Goal: Information Seeking & Learning: Understand process/instructions

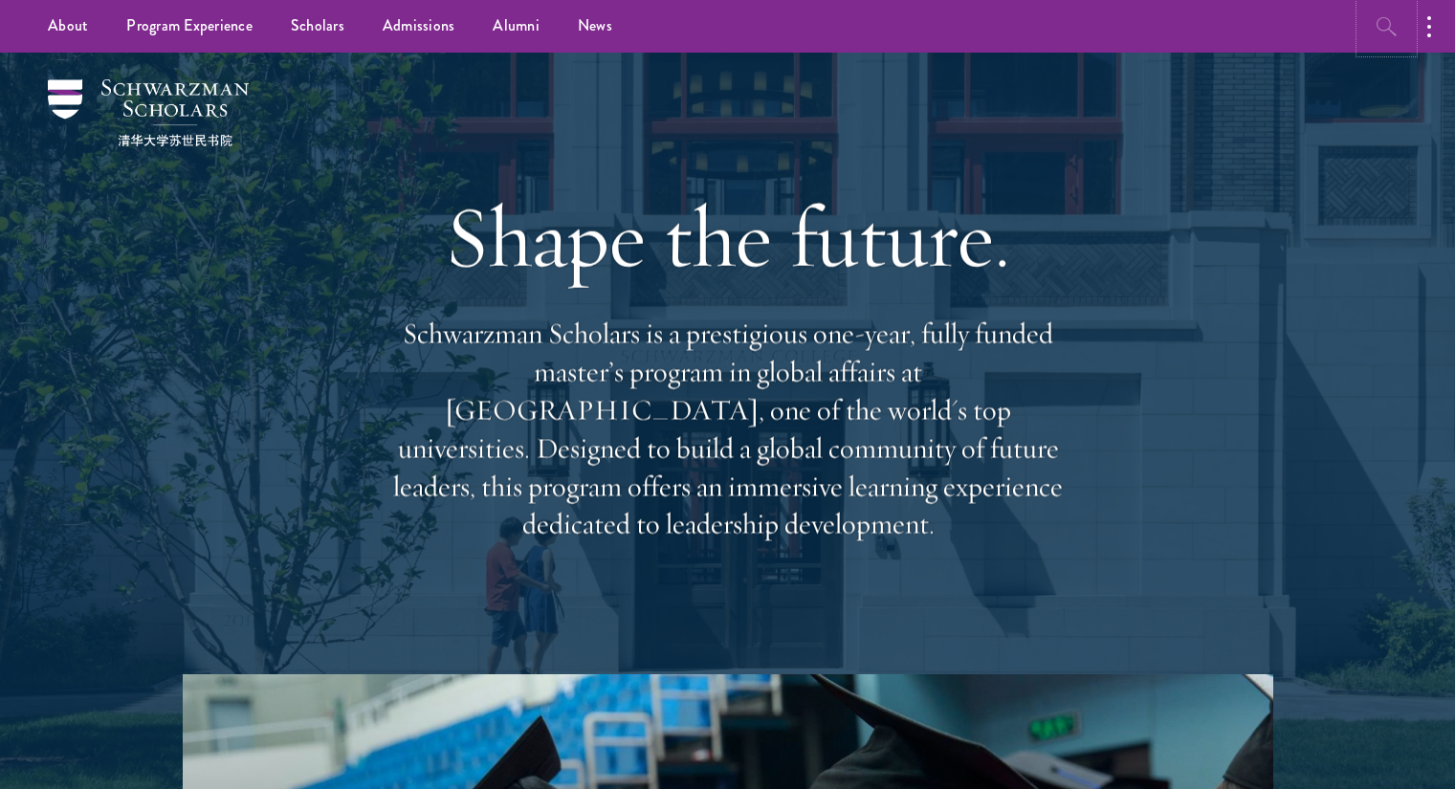
click at [1388, 33] on icon "button" at bounding box center [1387, 26] width 23 height 23
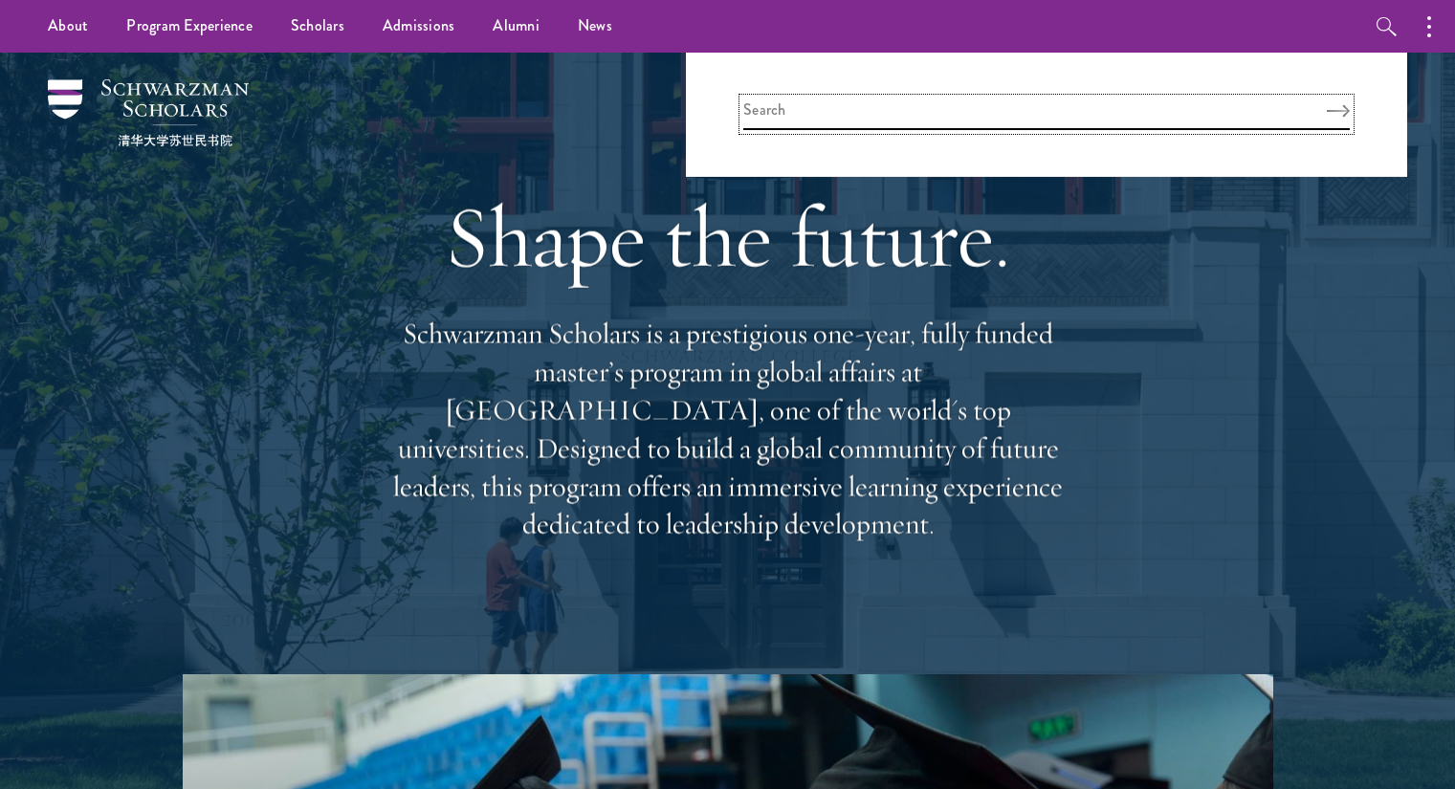
click at [826, 106] on input "search" at bounding box center [1046, 115] width 607 height 32
type input "letter"
click at [1327, 104] on button "Search" at bounding box center [1338, 110] width 23 height 13
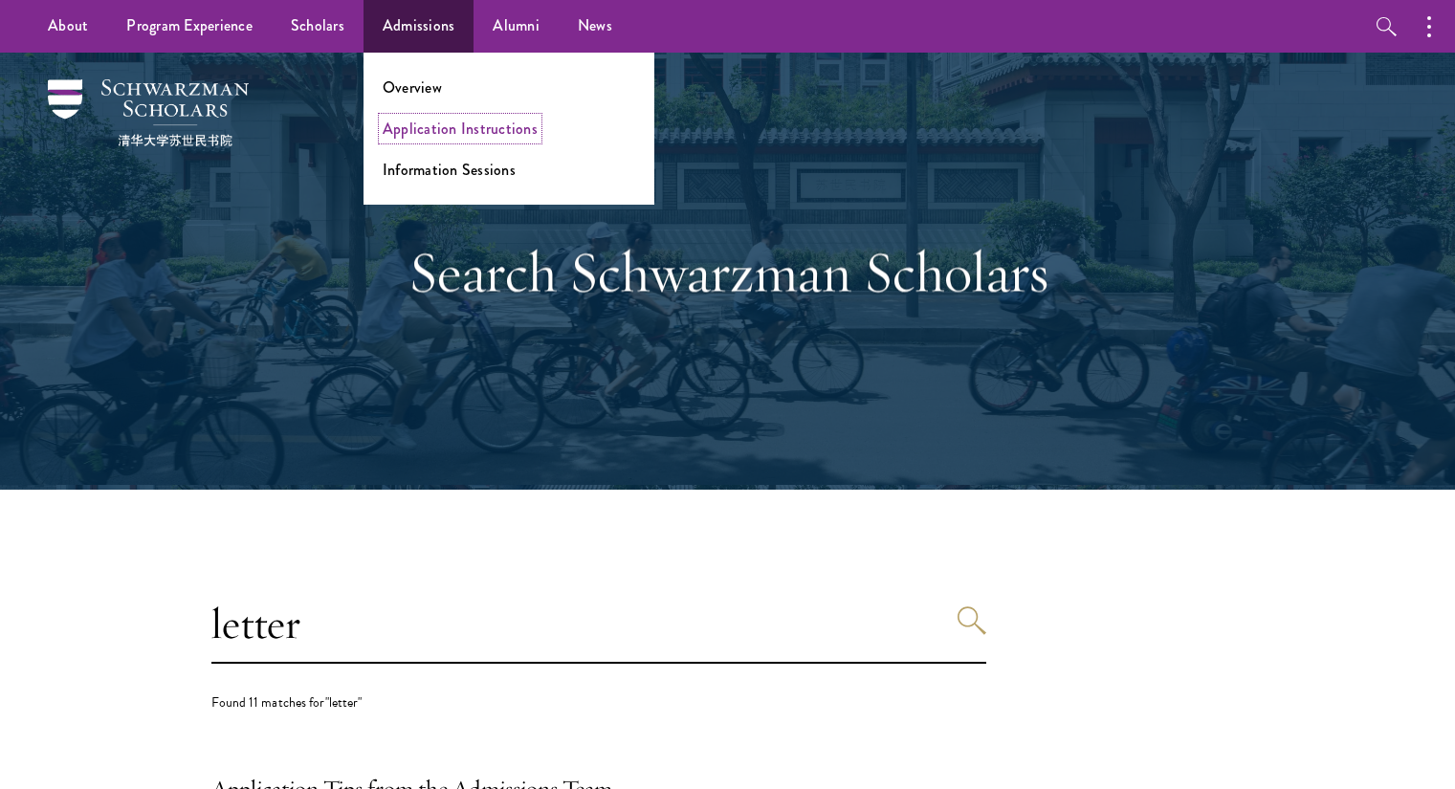
click at [442, 130] on link "Application Instructions" at bounding box center [460, 129] width 155 height 22
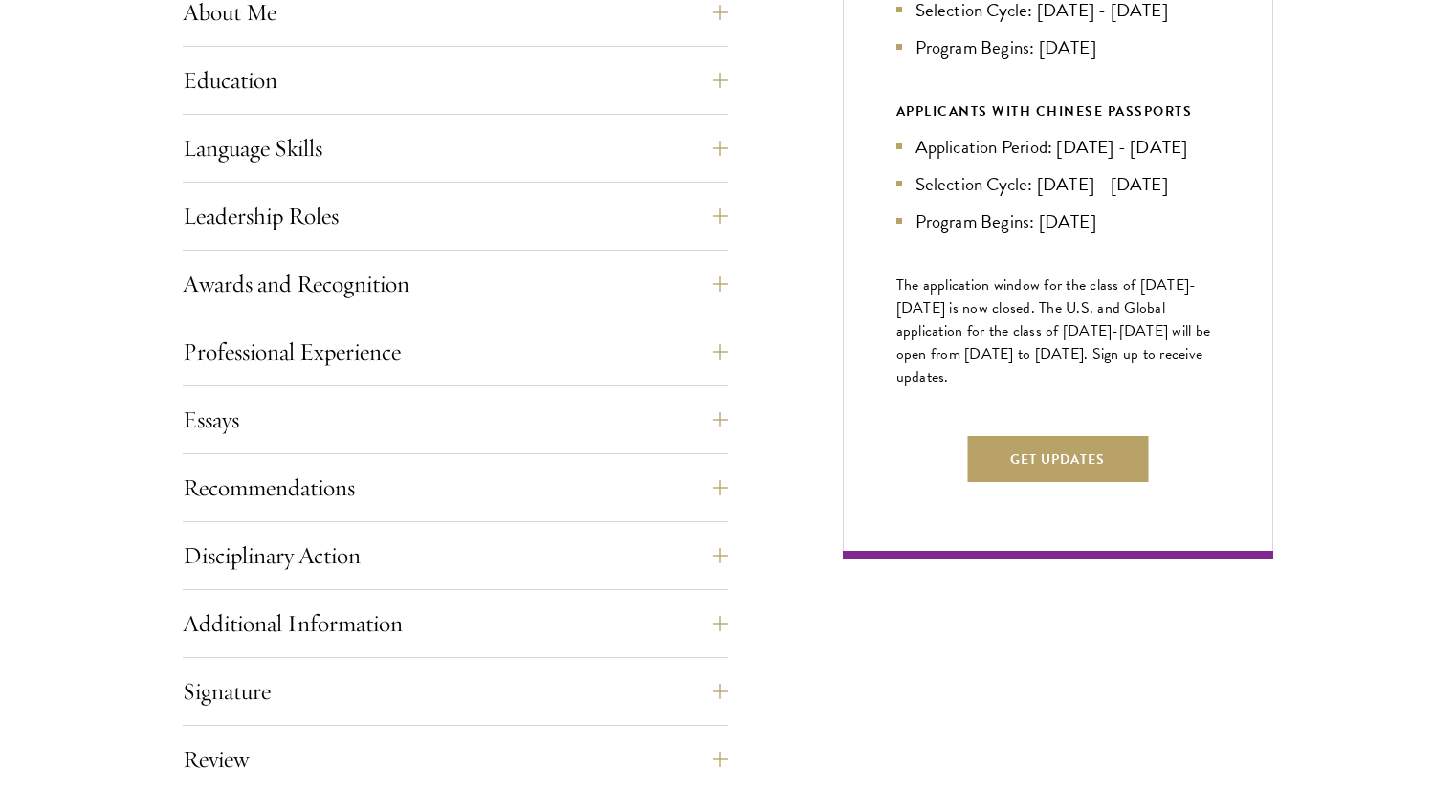
scroll to position [1009, 0]
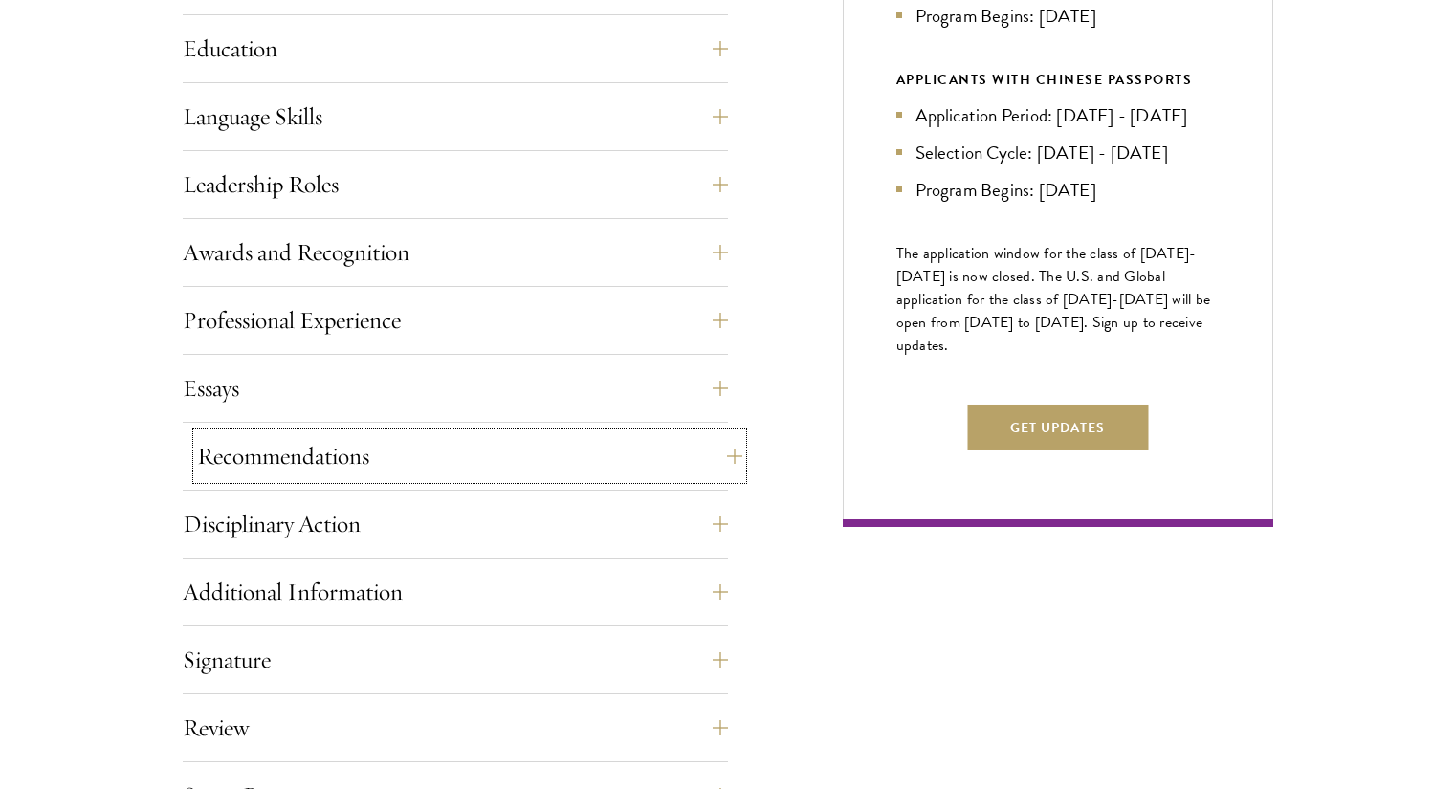
click at [317, 462] on button "Recommendations" at bounding box center [469, 456] width 545 height 46
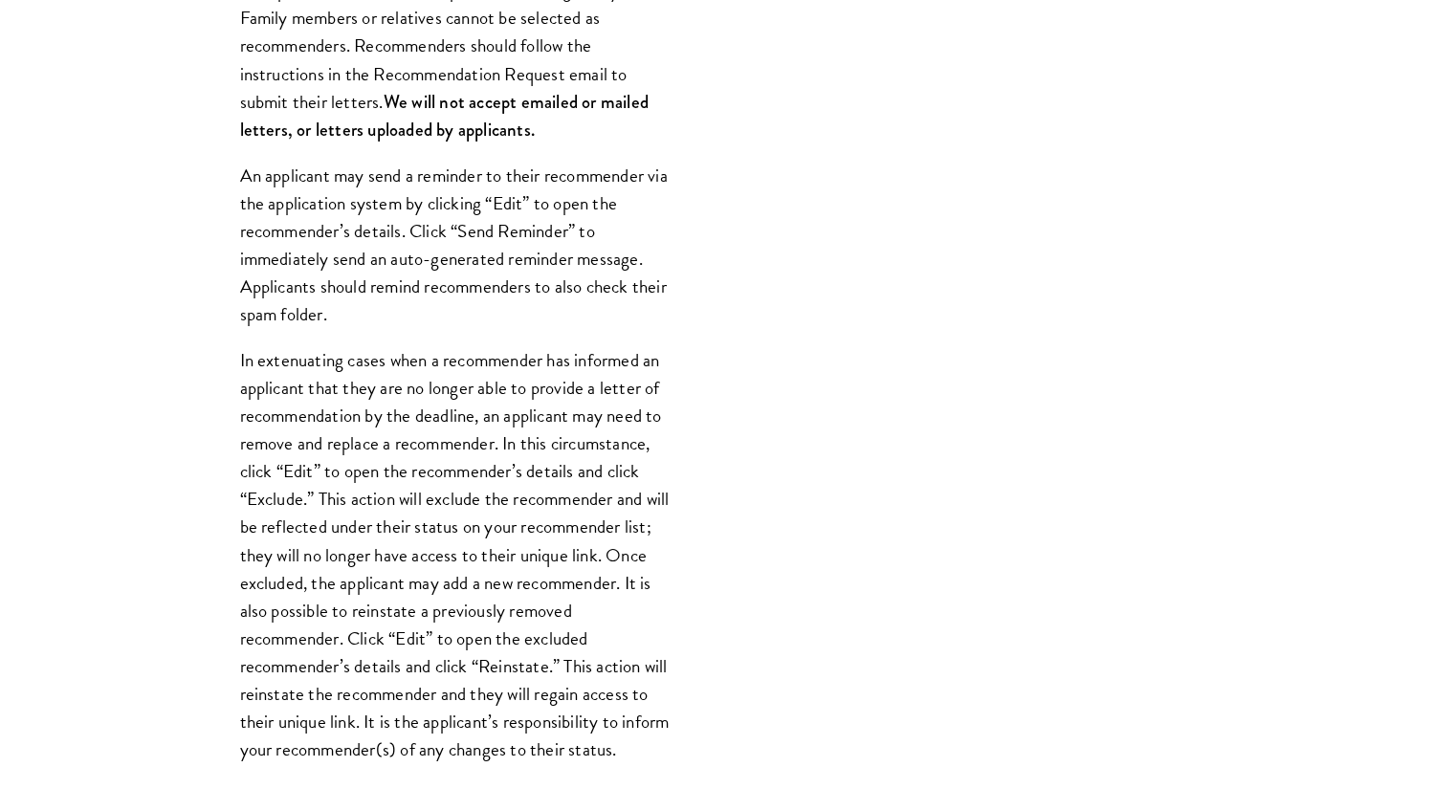
scroll to position [0, 0]
